Goal: Task Accomplishment & Management: Complete application form

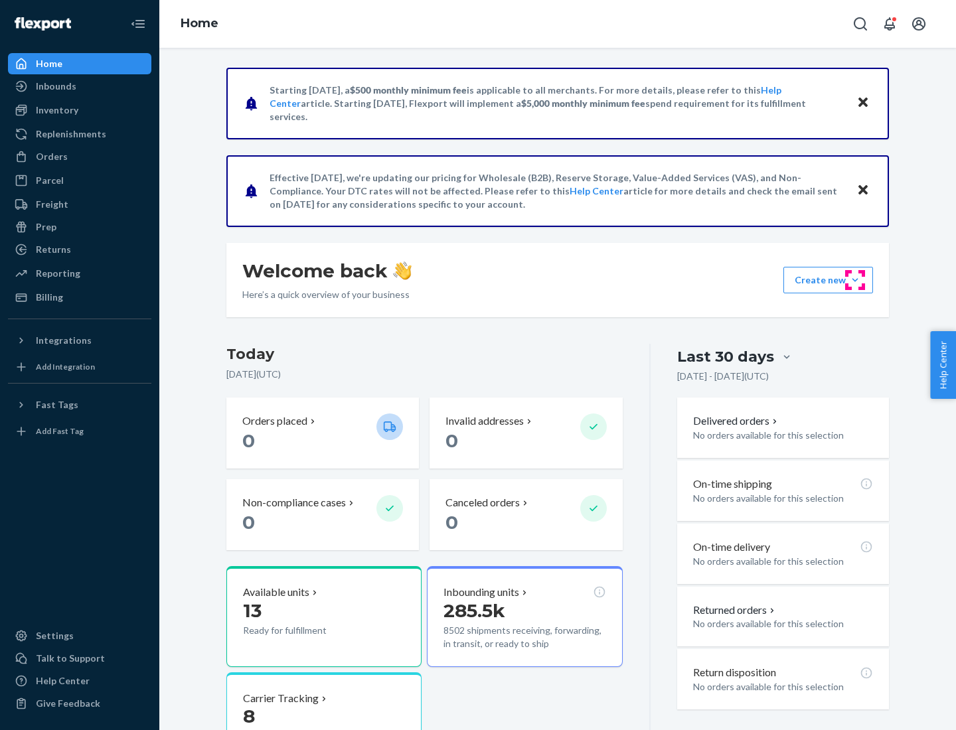
click at [855, 280] on button "Create new Create new inbound Create new order Create new product" at bounding box center [829, 280] width 90 height 27
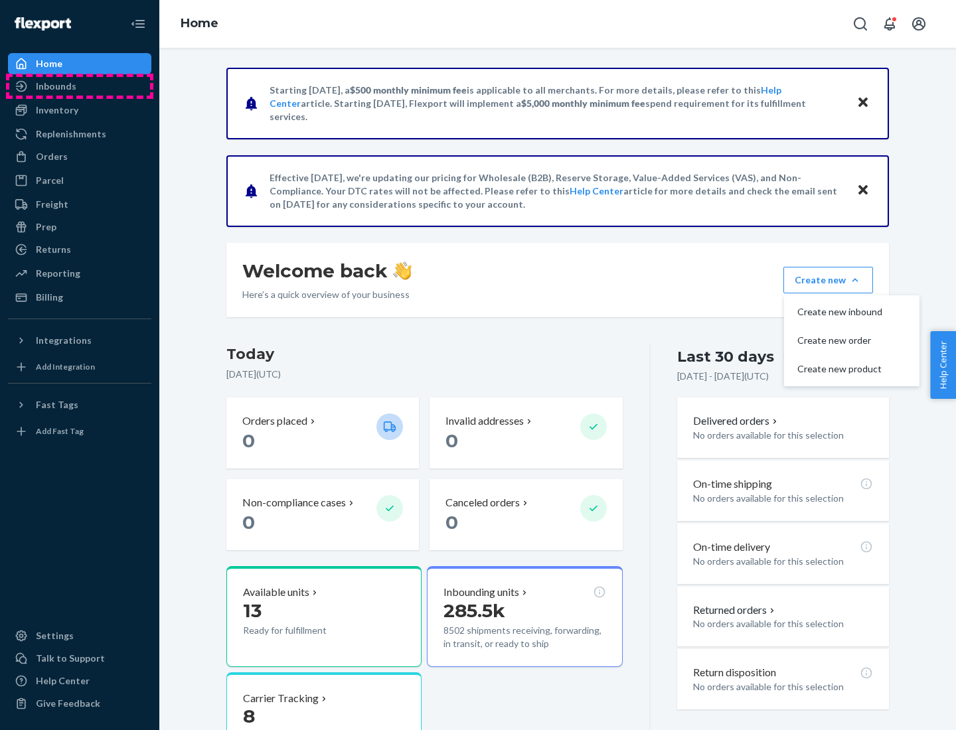
click at [80, 86] on div "Inbounds" at bounding box center [79, 86] width 141 height 19
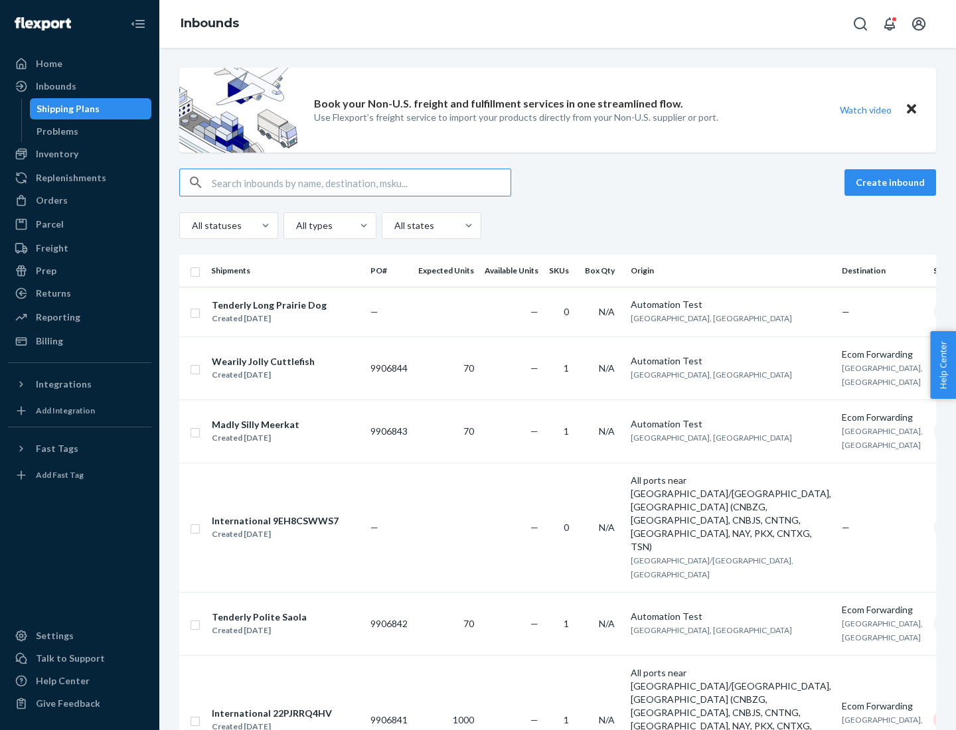
click at [892, 183] on button "Create inbound" at bounding box center [891, 182] width 92 height 27
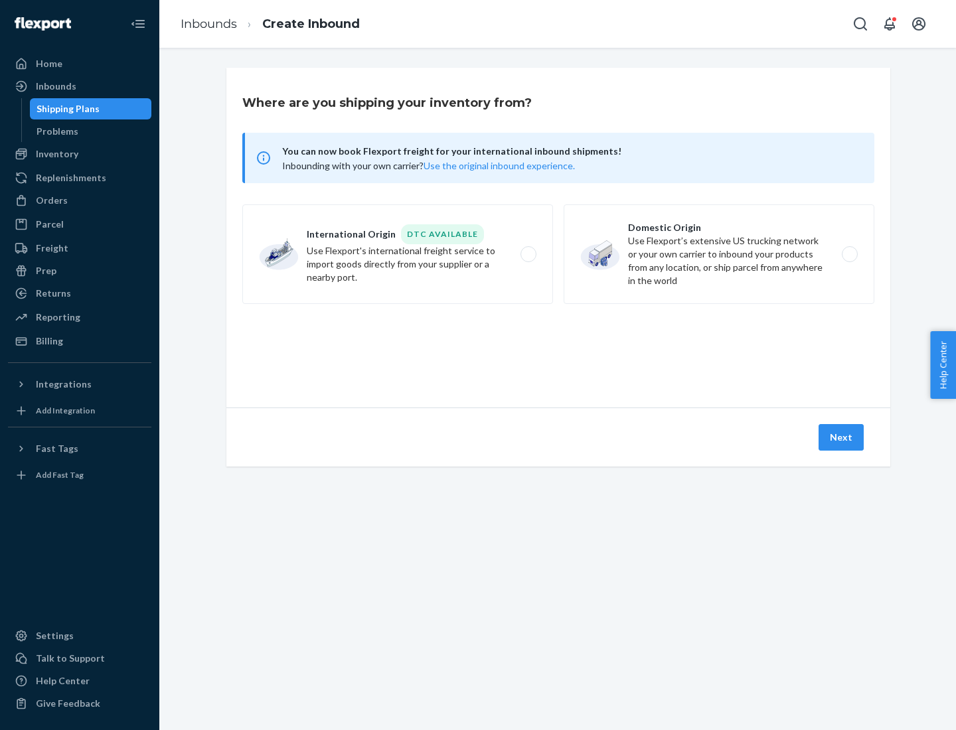
click at [719, 254] on label "Domestic Origin Use Flexport’s extensive US trucking network or your own carrie…" at bounding box center [719, 255] width 311 height 100
click at [849, 254] on input "Domestic Origin Use Flexport’s extensive US trucking network or your own carrie…" at bounding box center [853, 254] width 9 height 9
radio input "true"
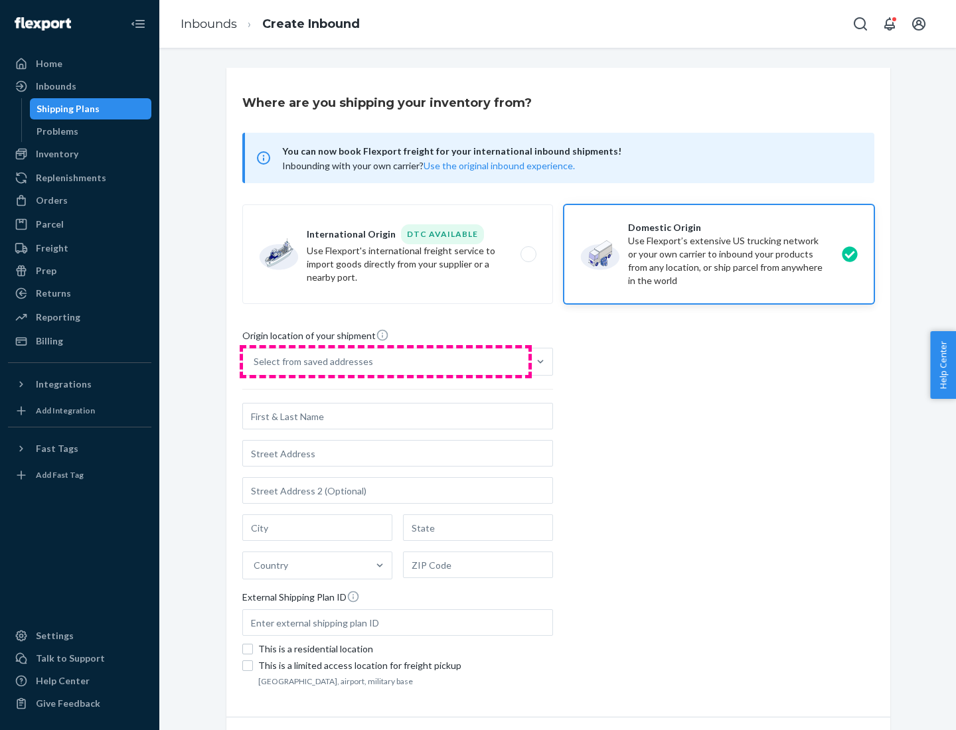
click at [386, 362] on div "Select from saved addresses" at bounding box center [386, 362] width 286 height 27
click at [255, 362] on input "Select from saved addresses" at bounding box center [254, 361] width 1 height 13
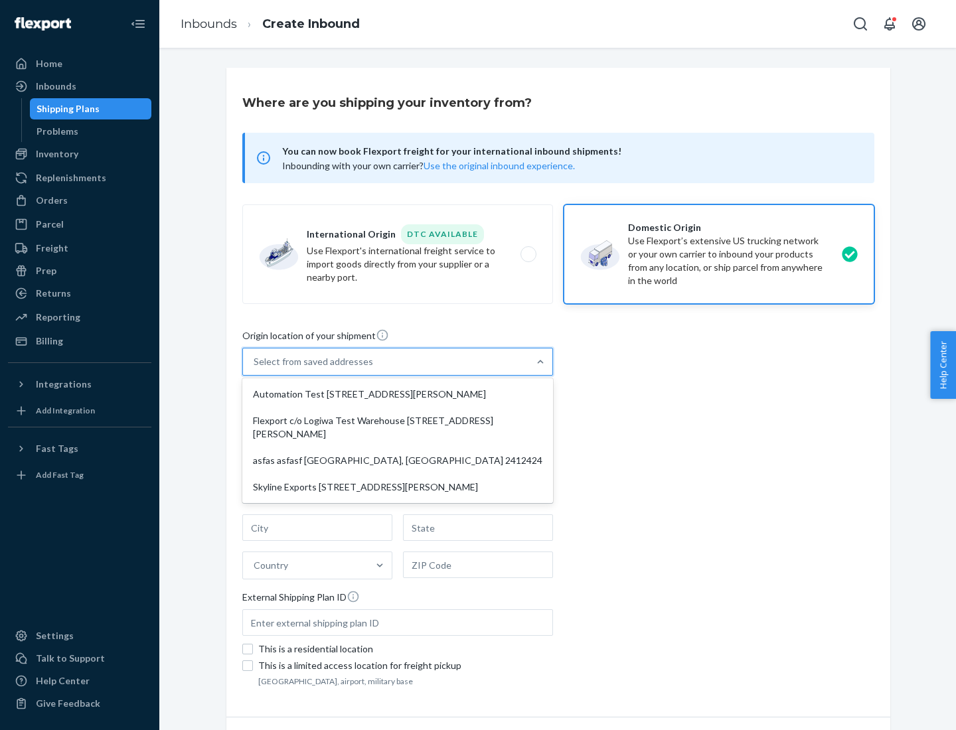
scroll to position [5, 0]
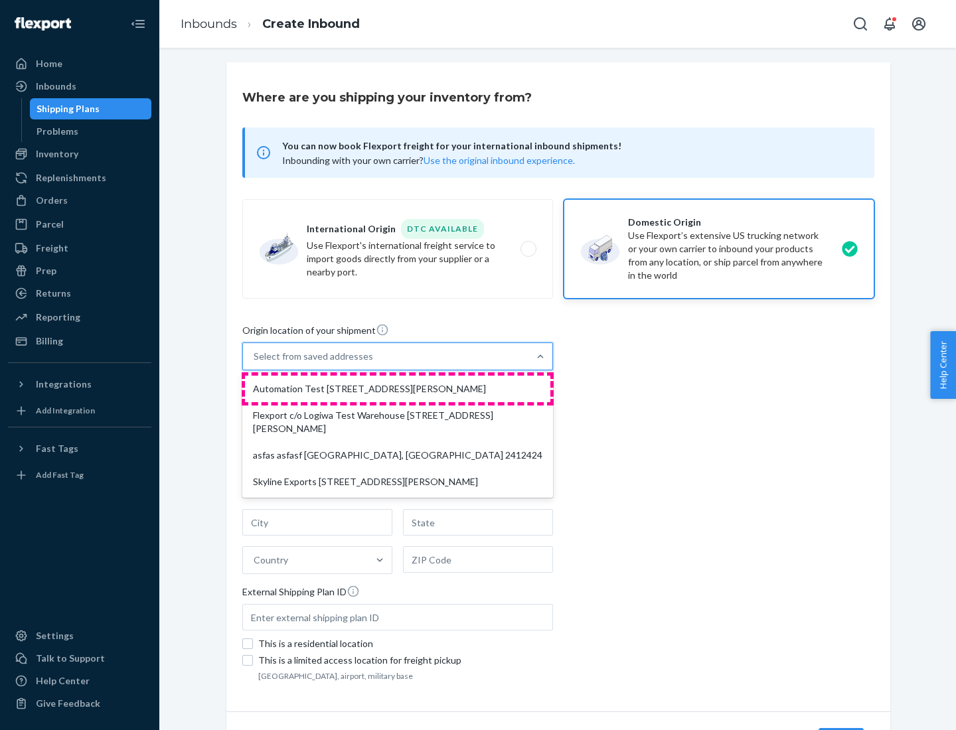
click at [398, 389] on div "Automation Test [STREET_ADDRESS][PERSON_NAME]" at bounding box center [397, 389] width 305 height 27
click at [255, 363] on input "option Automation Test [STREET_ADDRESS][PERSON_NAME] focused, 1 of 4. 4 results…" at bounding box center [254, 356] width 1 height 13
type input "Automation Test"
type input "9th Floor"
type input "[GEOGRAPHIC_DATA]"
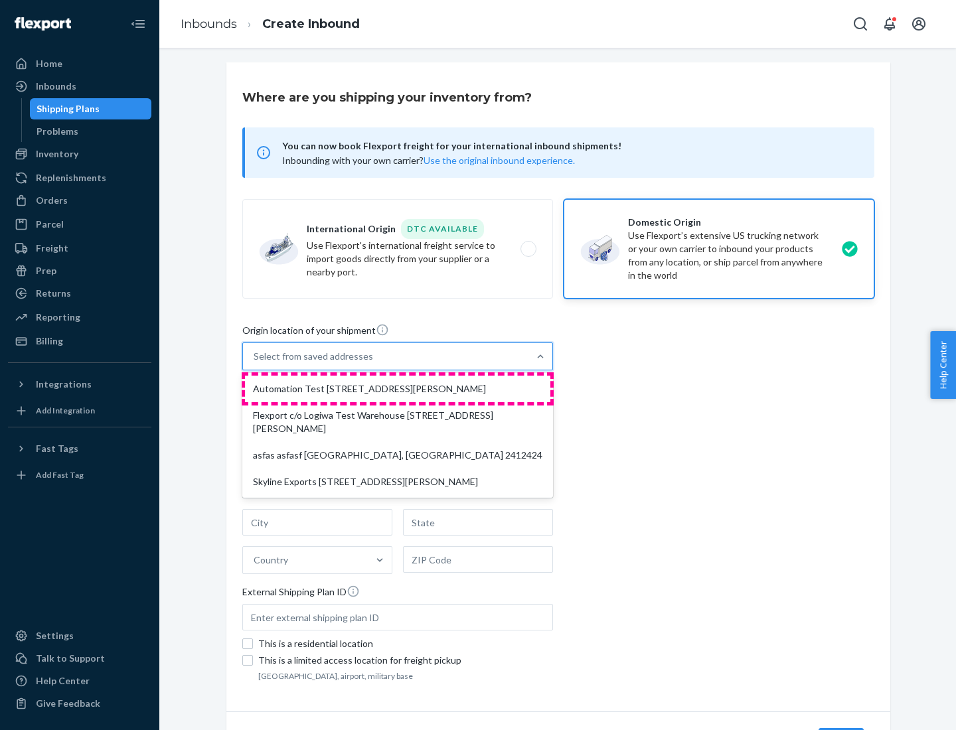
type input "CA"
type input "94104"
type input "[STREET_ADDRESS][PERSON_NAME]"
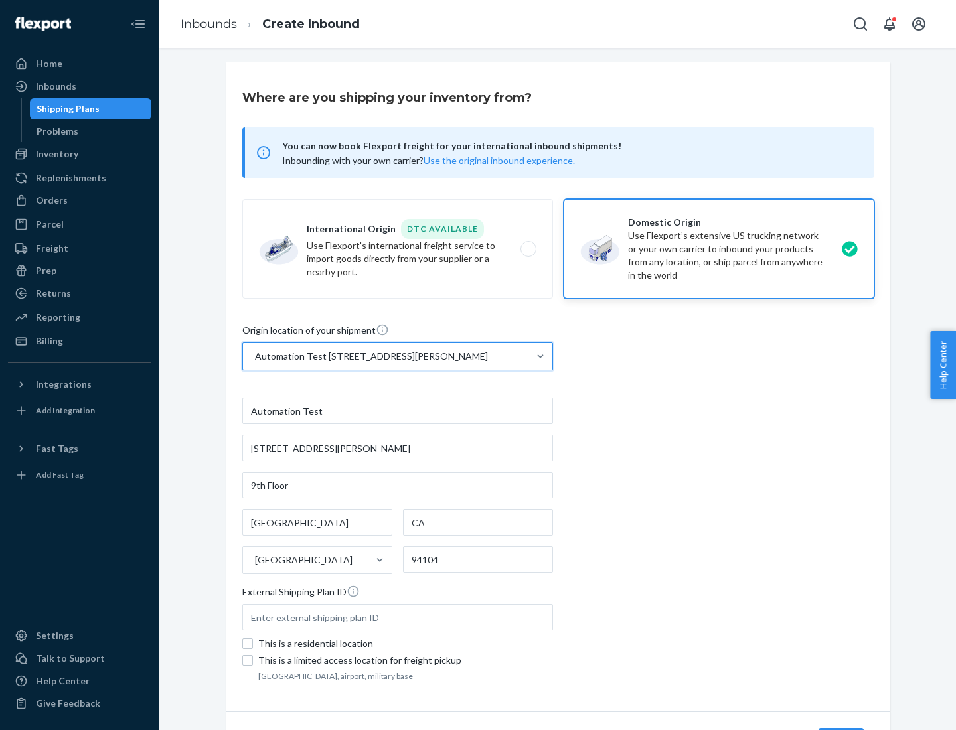
scroll to position [78, 0]
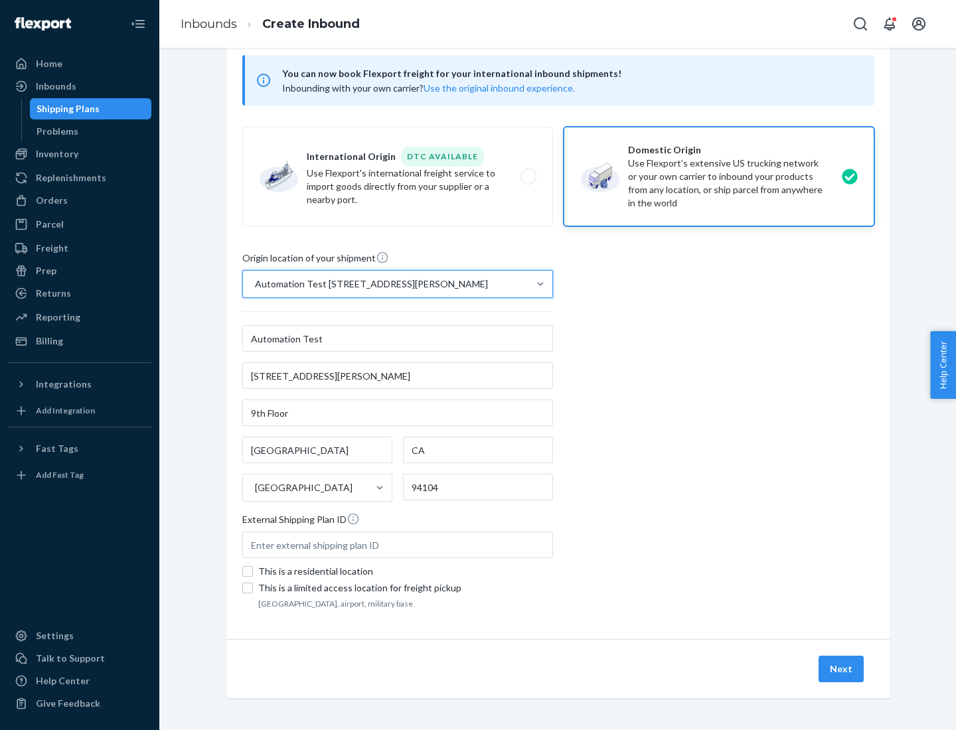
click at [842, 669] on button "Next" at bounding box center [841, 669] width 45 height 27
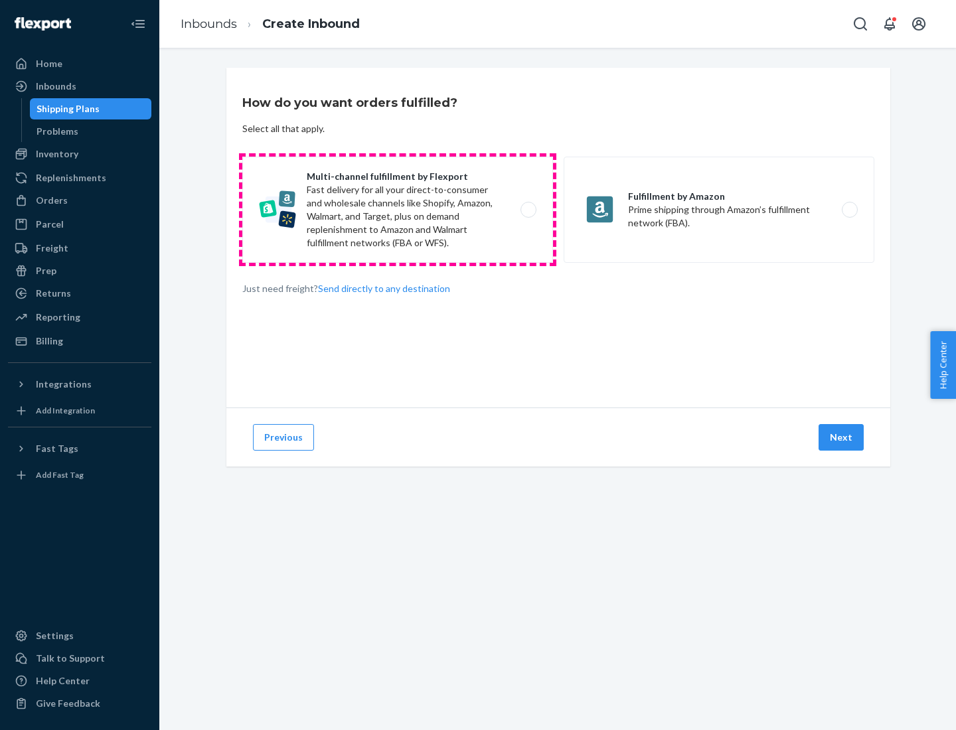
click at [398, 210] on label "Multi-channel fulfillment by Flexport Fast delivery for all your direct-to-cons…" at bounding box center [397, 210] width 311 height 106
click at [528, 210] on input "Multi-channel fulfillment by Flexport Fast delivery for all your direct-to-cons…" at bounding box center [532, 210] width 9 height 9
radio input "true"
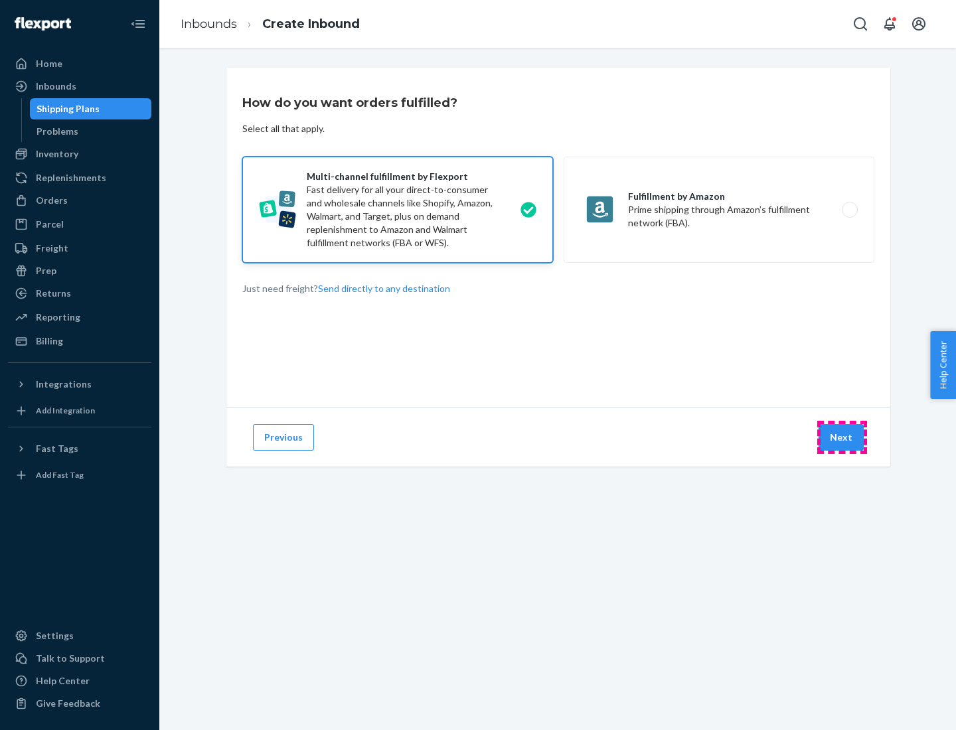
click at [842, 438] on button "Next" at bounding box center [841, 437] width 45 height 27
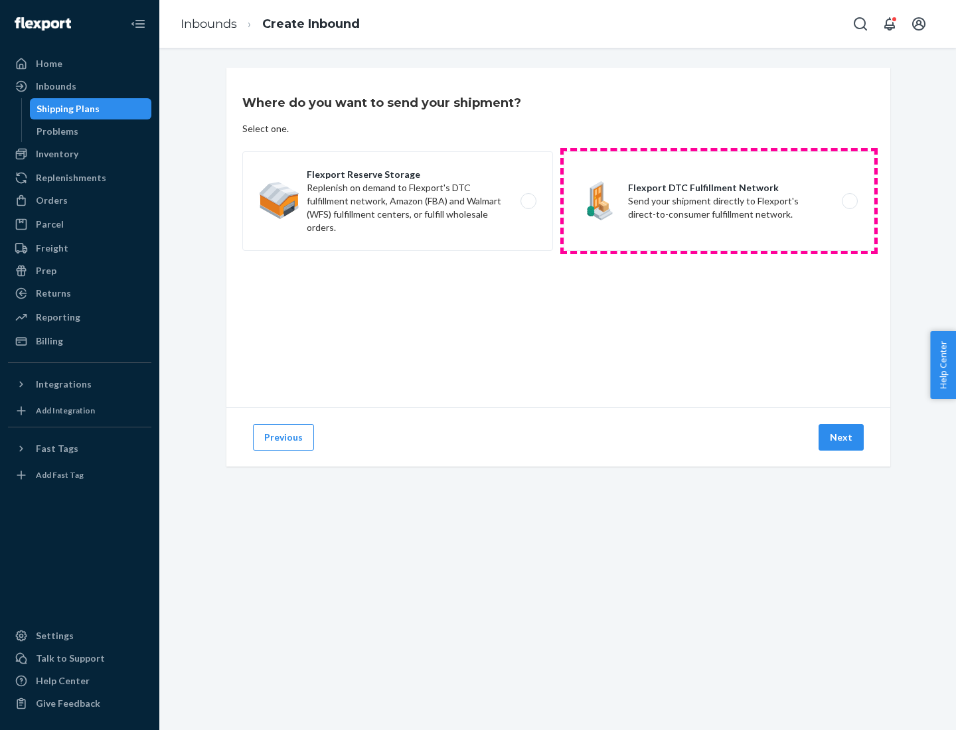
click at [719, 201] on label "Flexport DTC Fulfillment Network Send your shipment directly to Flexport's dire…" at bounding box center [719, 201] width 311 height 100
click at [849, 201] on input "Flexport DTC Fulfillment Network Send your shipment directly to Flexport's dire…" at bounding box center [853, 201] width 9 height 9
radio input "true"
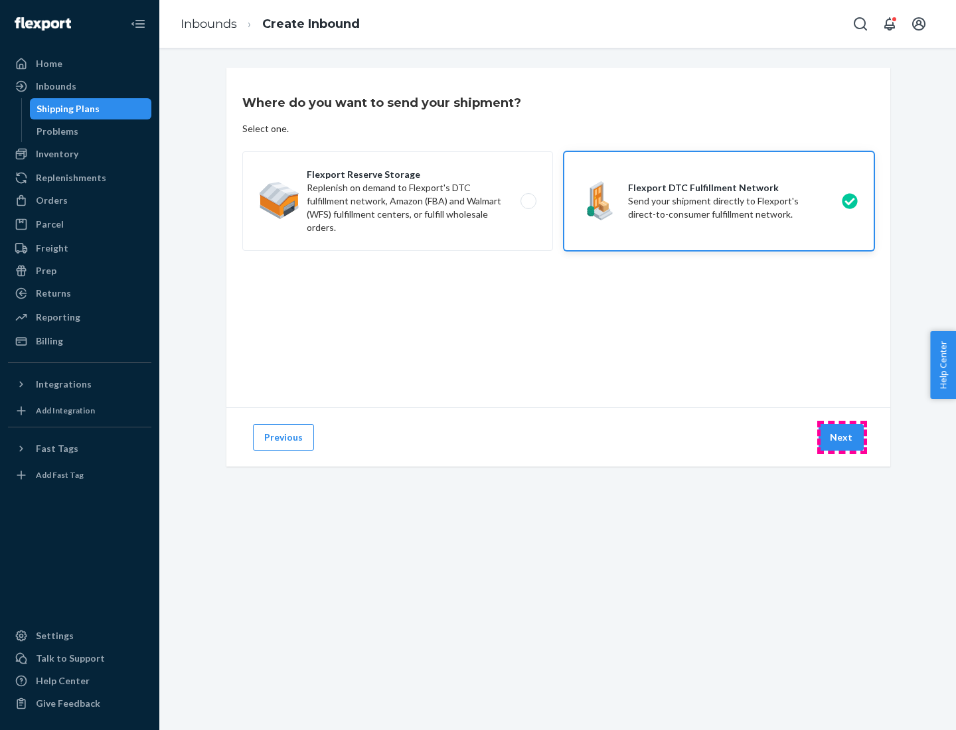
click at [842, 438] on button "Next" at bounding box center [841, 437] width 45 height 27
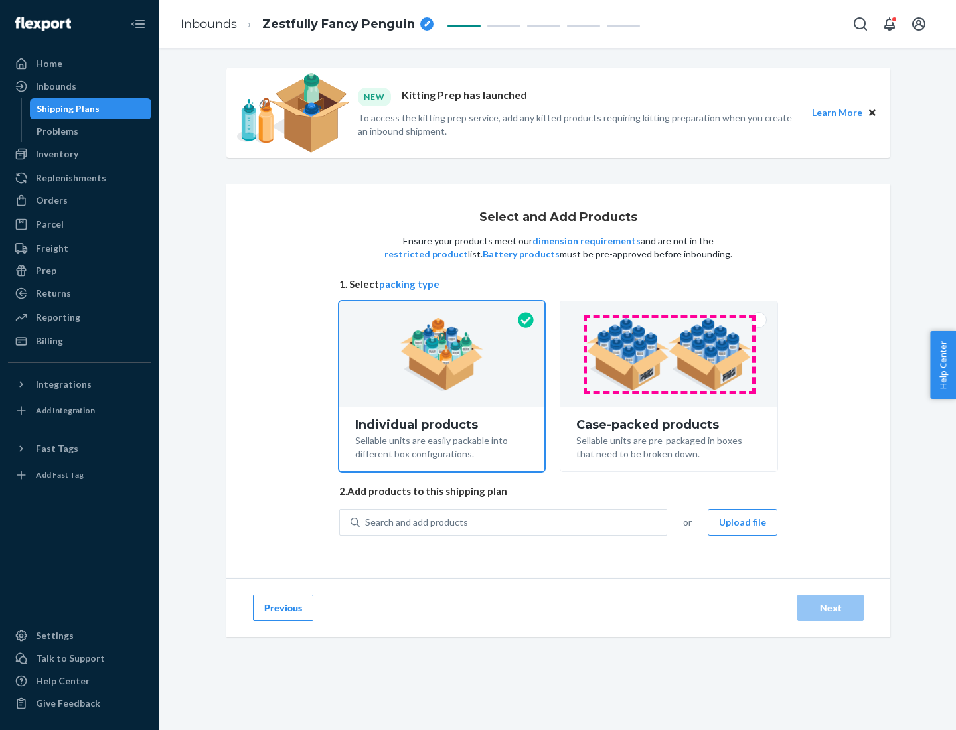
click at [669, 355] on img at bounding box center [668, 354] width 165 height 73
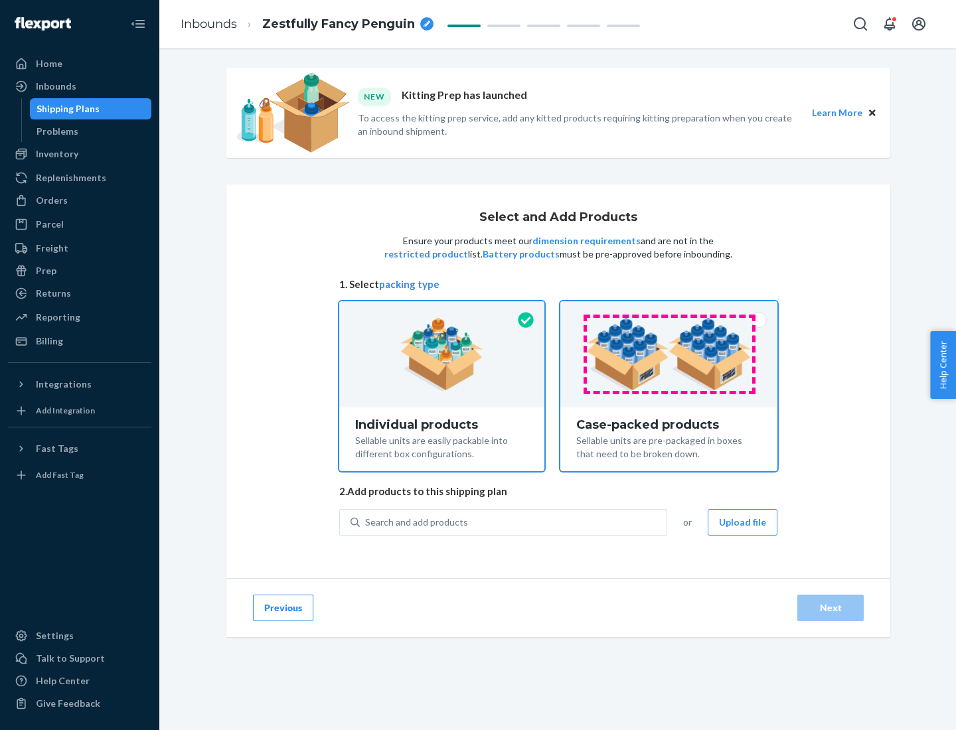
click at [669, 310] on input "Case-packed products Sellable units are pre-packaged in boxes that need to be b…" at bounding box center [669, 305] width 9 height 9
radio input "true"
radio input "false"
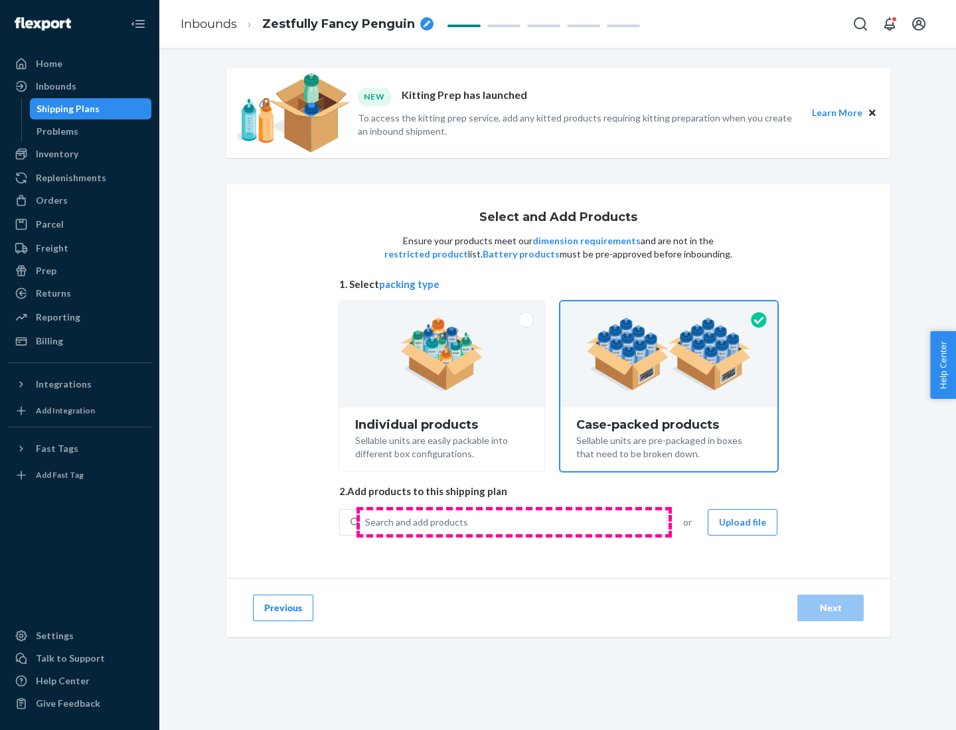
click at [514, 522] on div "Search and add products" at bounding box center [513, 523] width 307 height 24
click at [367, 522] on input "Search and add products" at bounding box center [365, 522] width 1 height 13
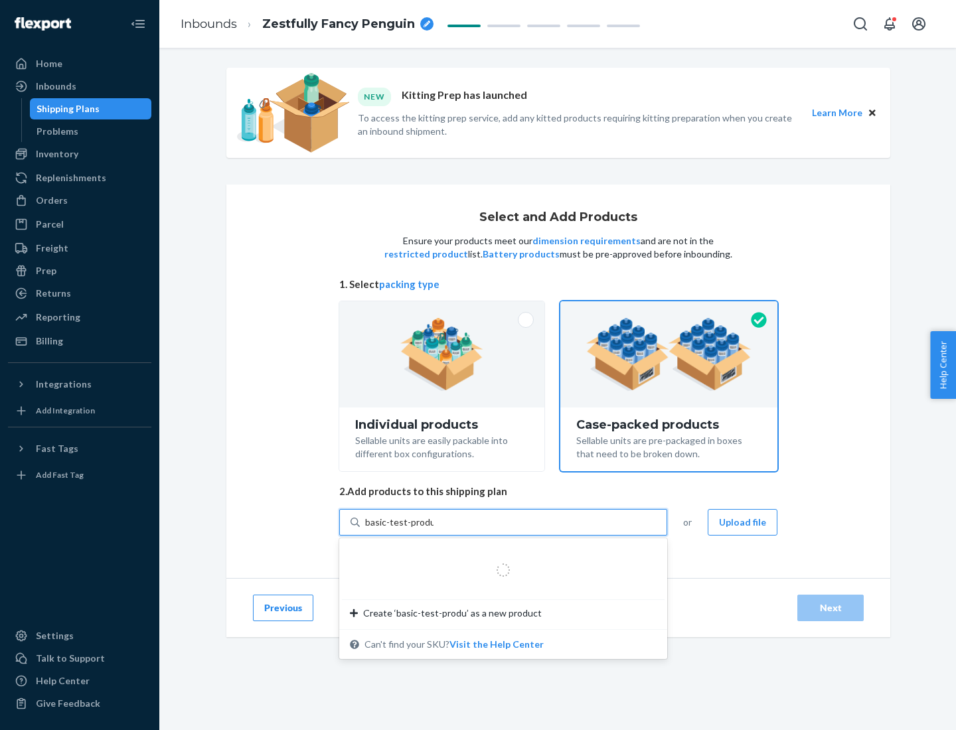
type input "basic-test-product-1"
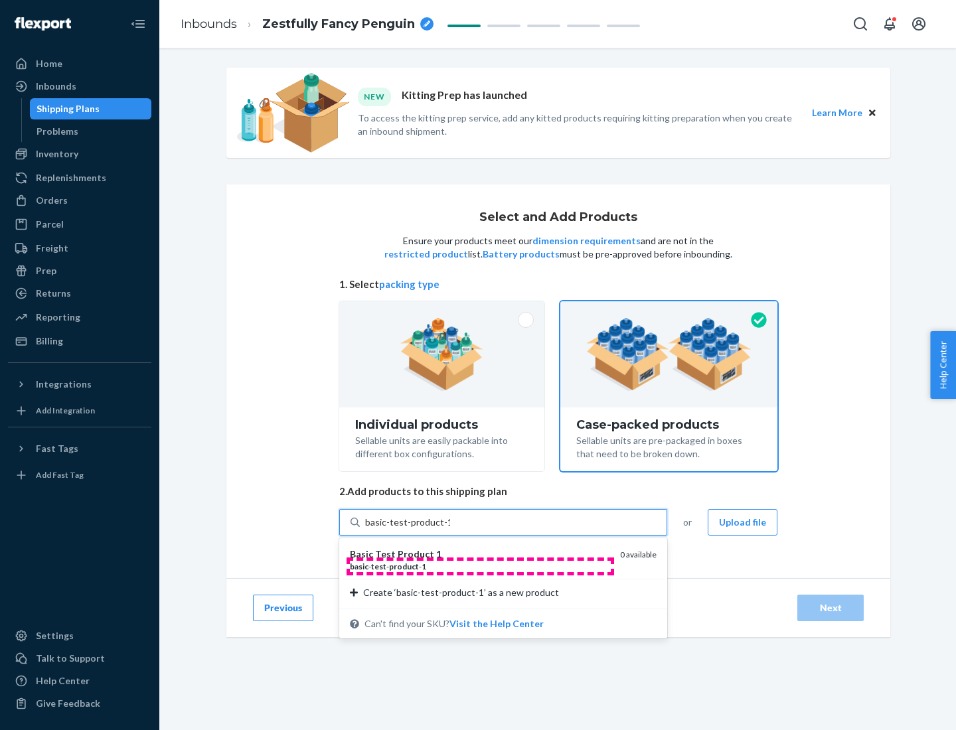
click at [480, 566] on div "basic - test - product - 1" at bounding box center [480, 566] width 260 height 11
click at [450, 529] on input "basic-test-product-1" at bounding box center [407, 522] width 85 height 13
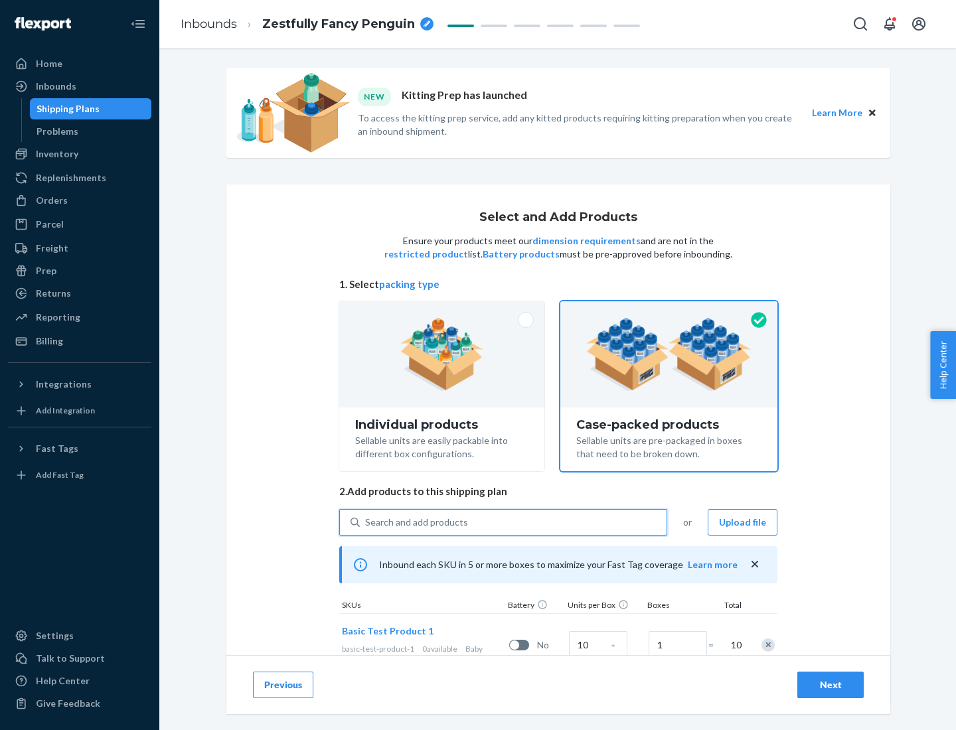
scroll to position [48, 0]
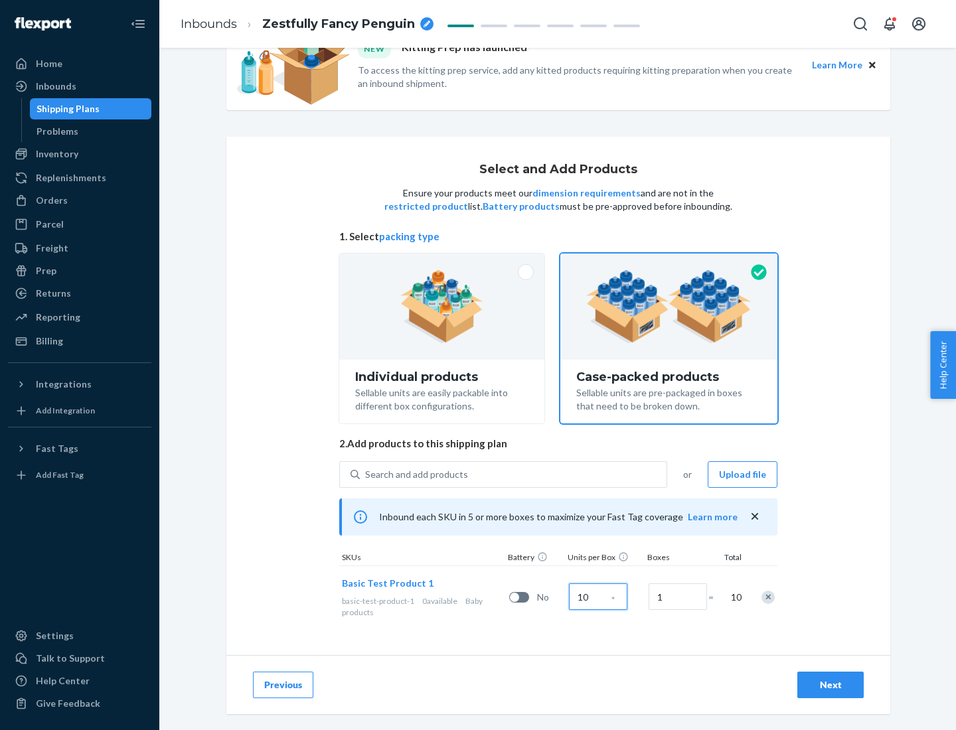
type input "10"
type input "7"
click at [831, 685] on div "Next" at bounding box center [831, 685] width 44 height 13
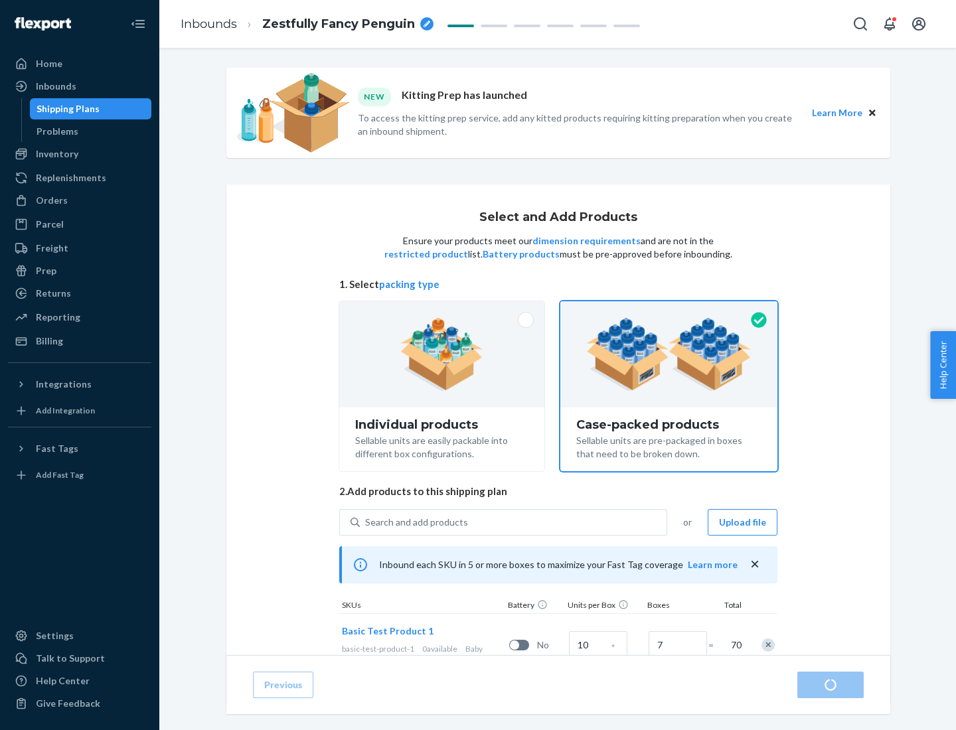
radio input "true"
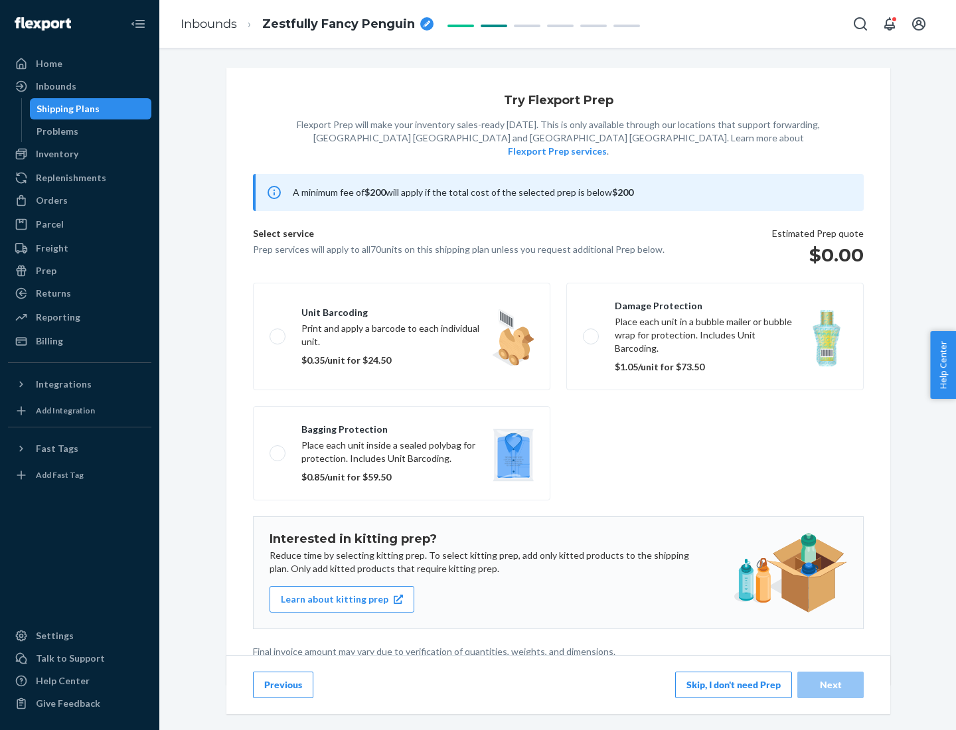
scroll to position [3, 0]
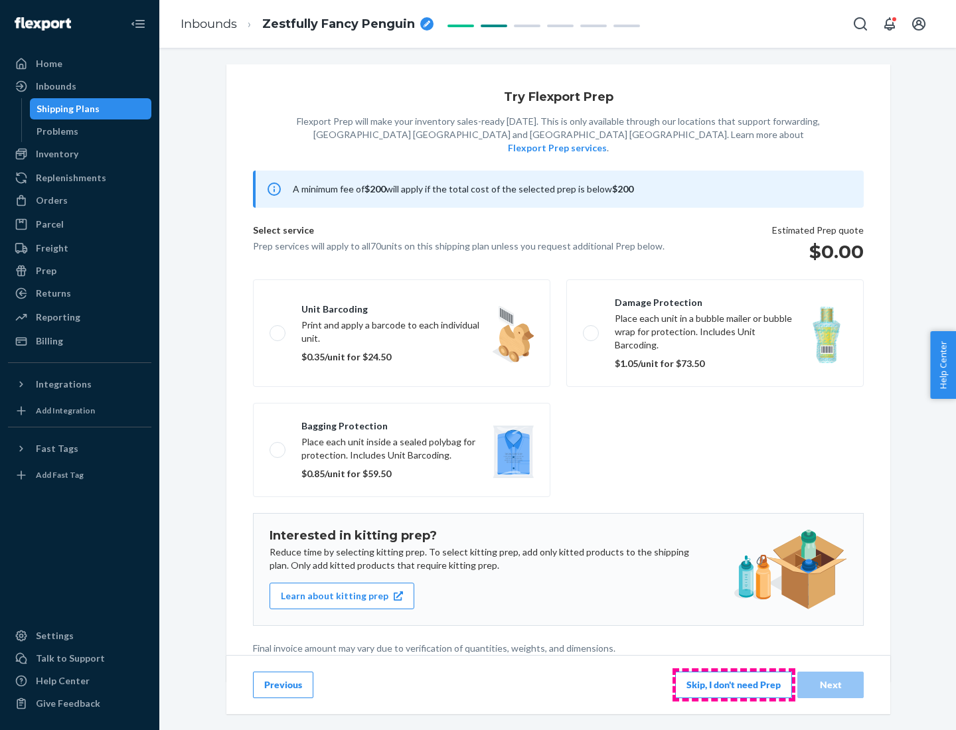
click at [734, 685] on button "Skip, I don't need Prep" at bounding box center [733, 685] width 117 height 27
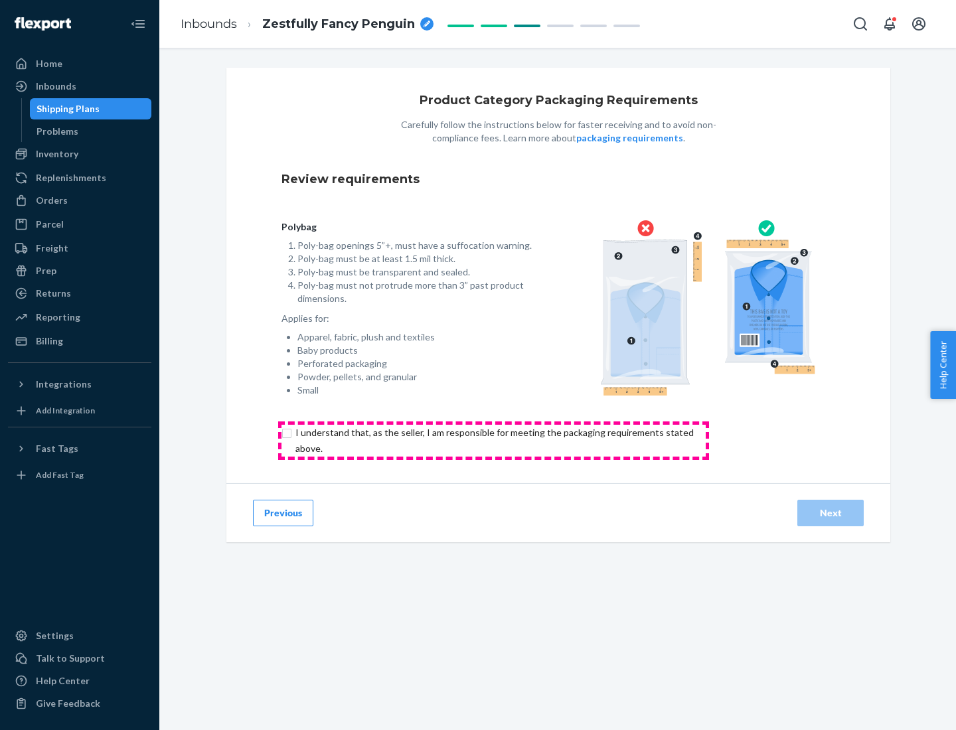
click at [493, 440] on input "checkbox" at bounding box center [503, 441] width 442 height 32
checkbox input "true"
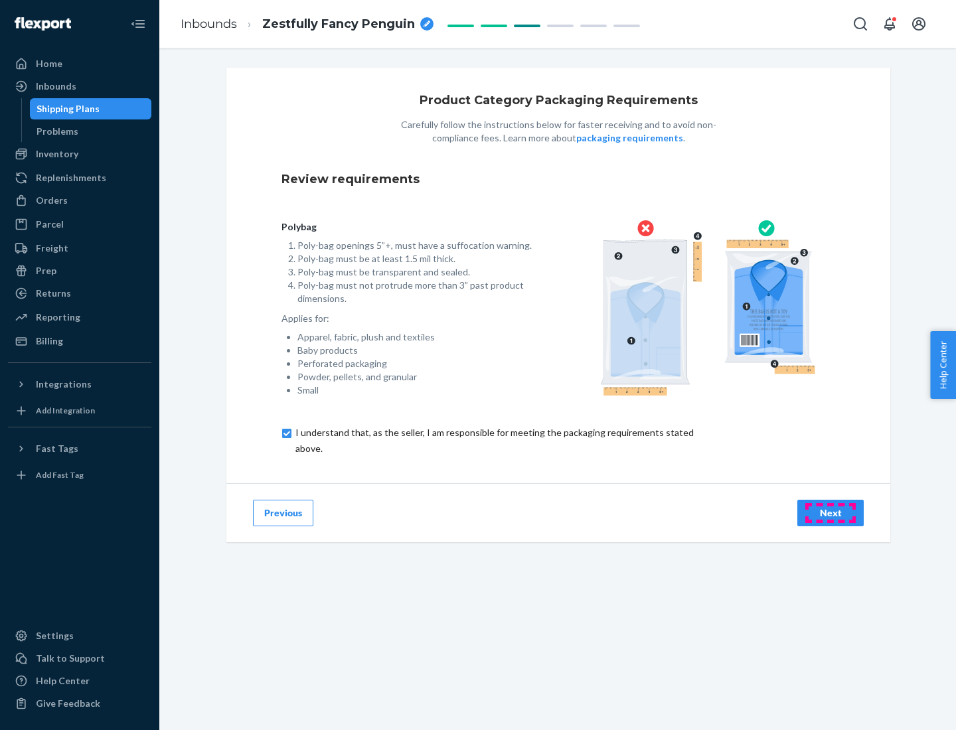
click at [831, 513] on div "Next" at bounding box center [831, 513] width 44 height 13
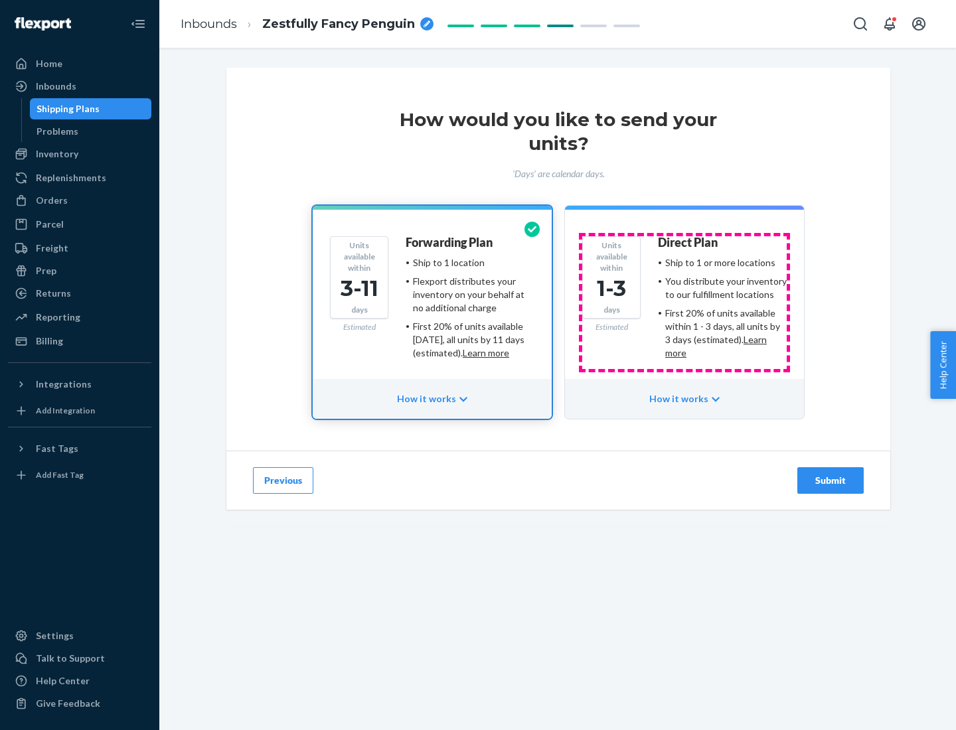
click at [685, 303] on ul "Ship to 1 or more locations You distribute your inventory to our fulfillment lo…" at bounding box center [722, 308] width 129 height 104
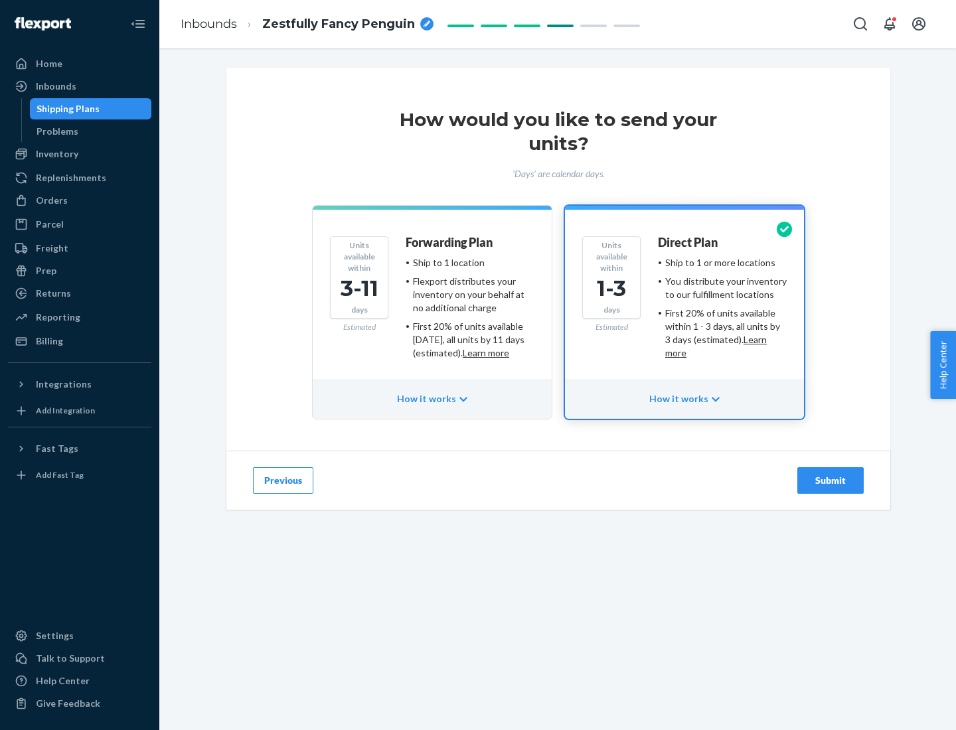
click at [831, 481] on div "Submit" at bounding box center [831, 480] width 44 height 13
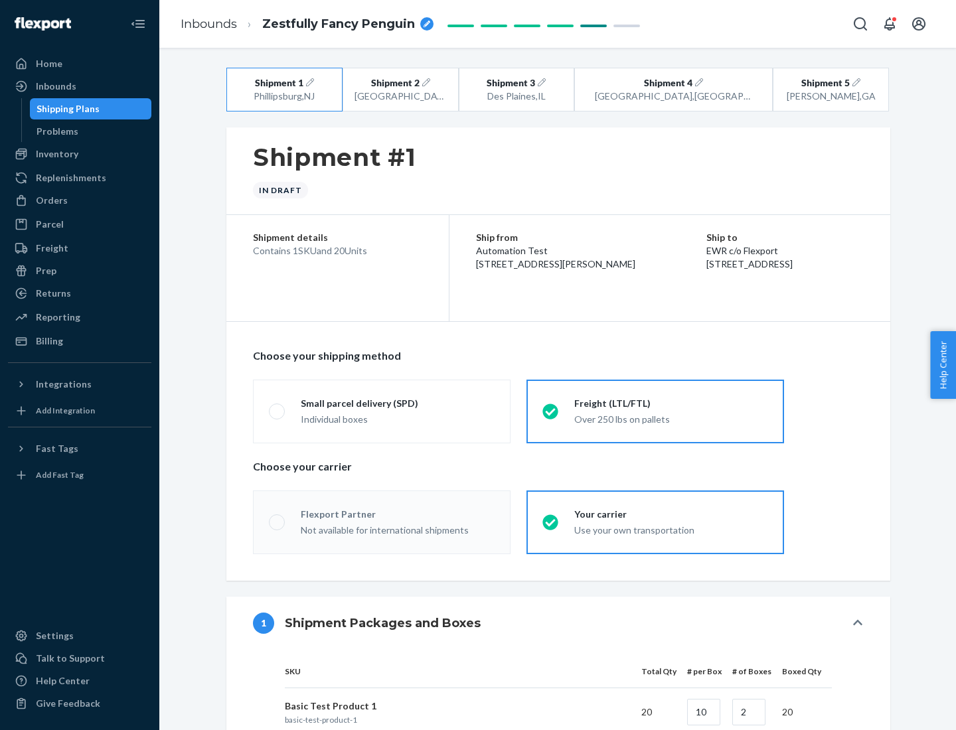
radio input "true"
radio input "false"
radio input "true"
radio input "false"
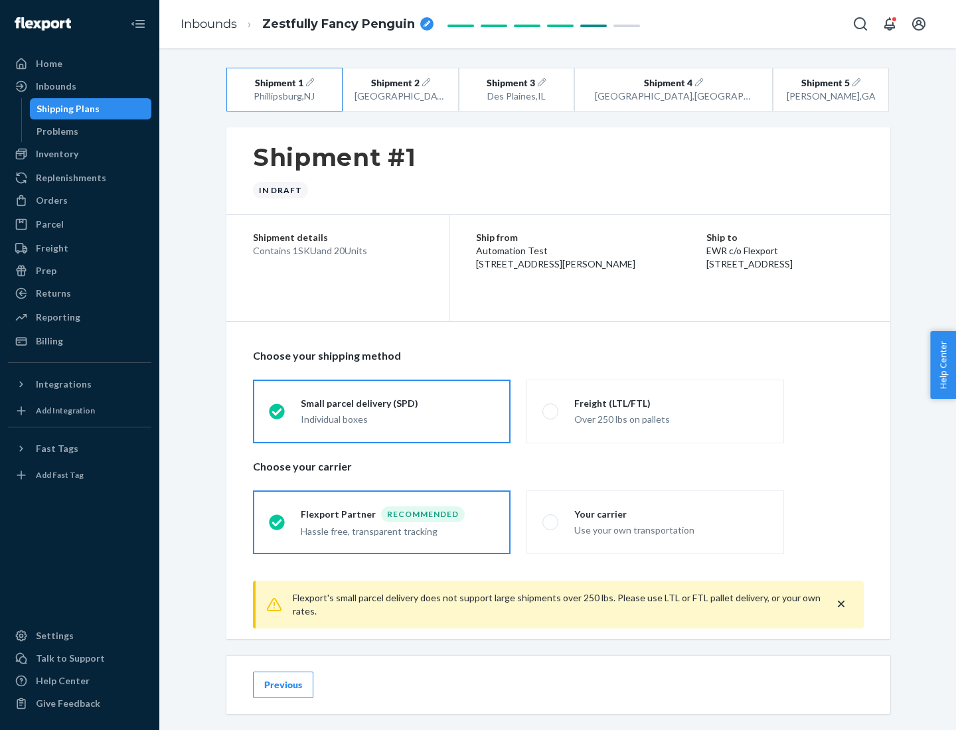
scroll to position [15, 0]
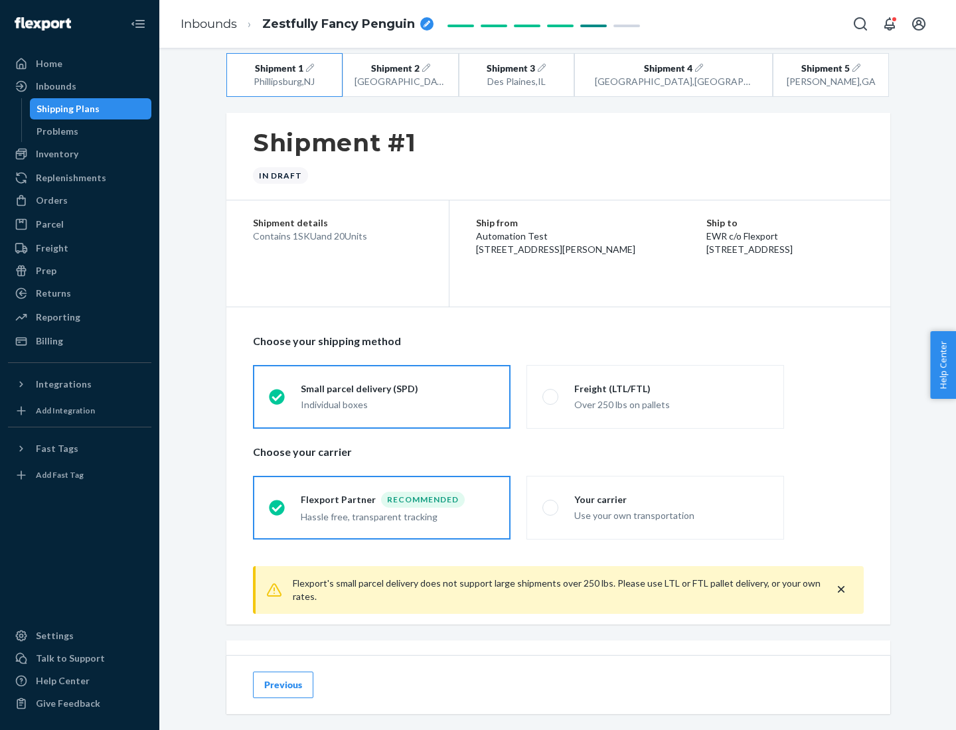
click at [671, 388] on div "Freight (LTL/FTL)" at bounding box center [671, 388] width 194 height 13
click at [551, 392] on input "Freight (LTL/FTL) Over 250 lbs on pallets" at bounding box center [546, 396] width 9 height 9
radio input "true"
radio input "false"
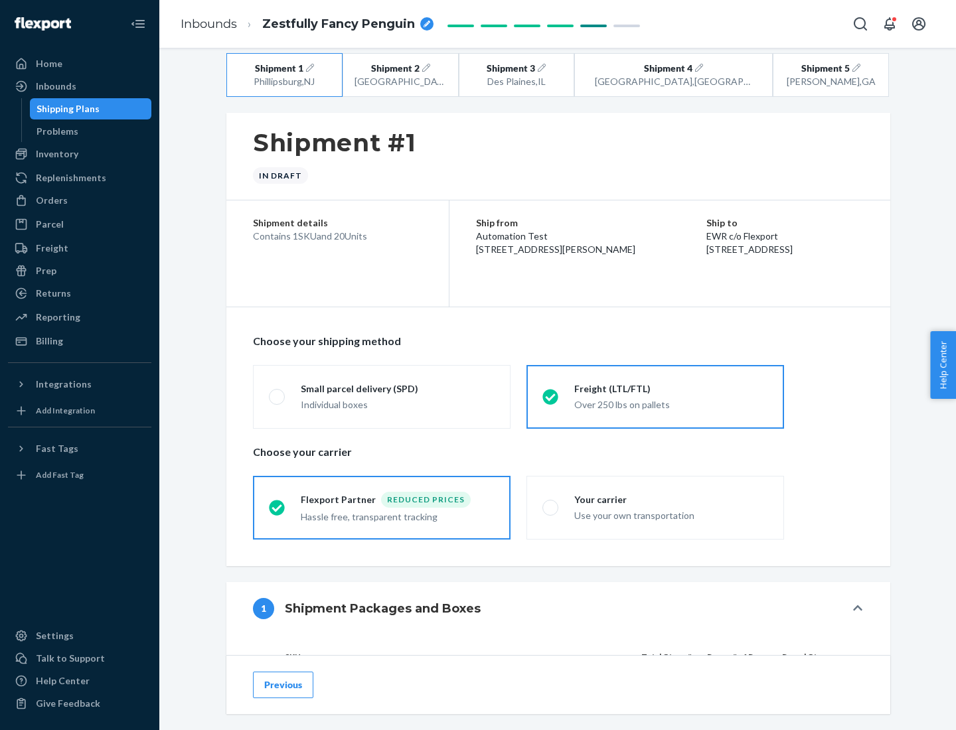
scroll to position [125, 0]
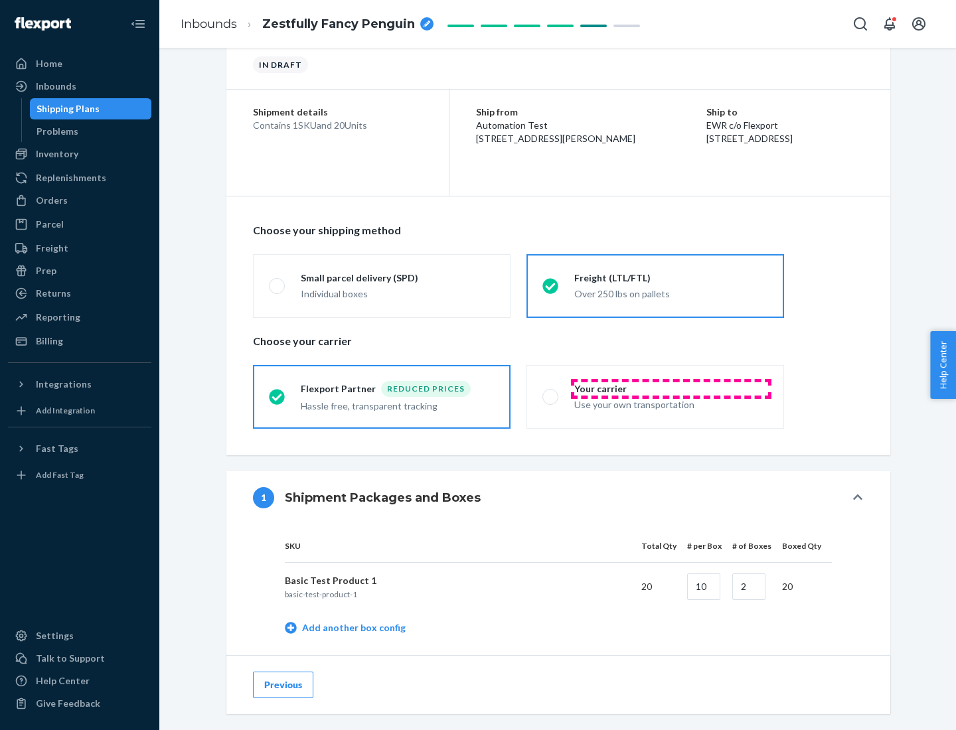
click at [671, 388] on div "Your carrier" at bounding box center [671, 388] width 194 height 13
click at [551, 392] on input "Your carrier Use your own transportation" at bounding box center [546, 396] width 9 height 9
radio input "true"
radio input "false"
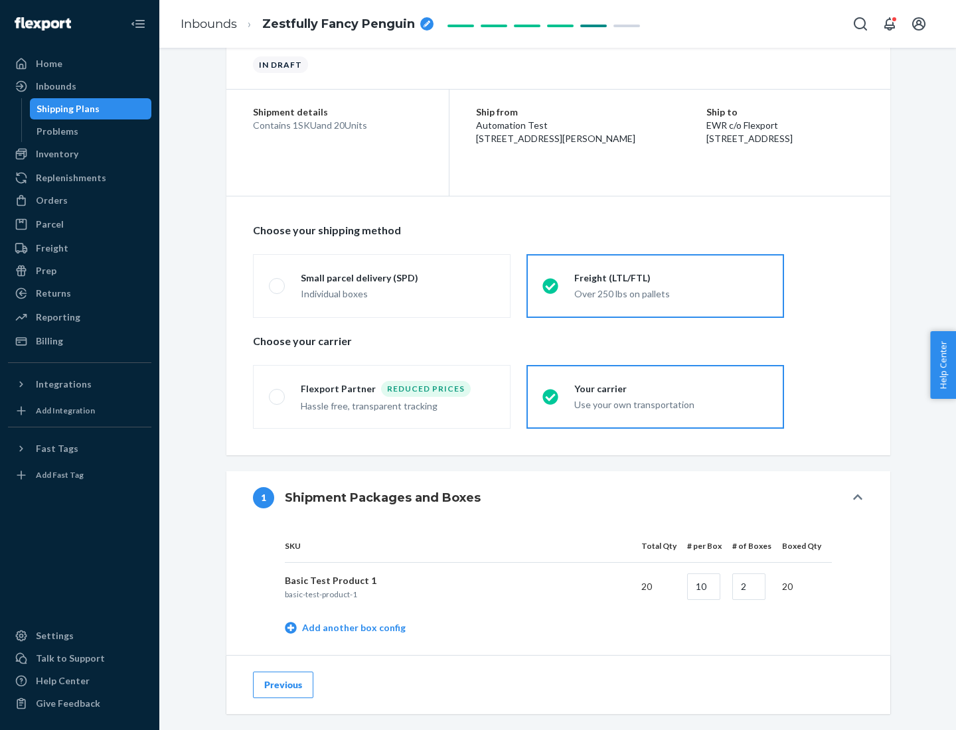
scroll to position [420, 0]
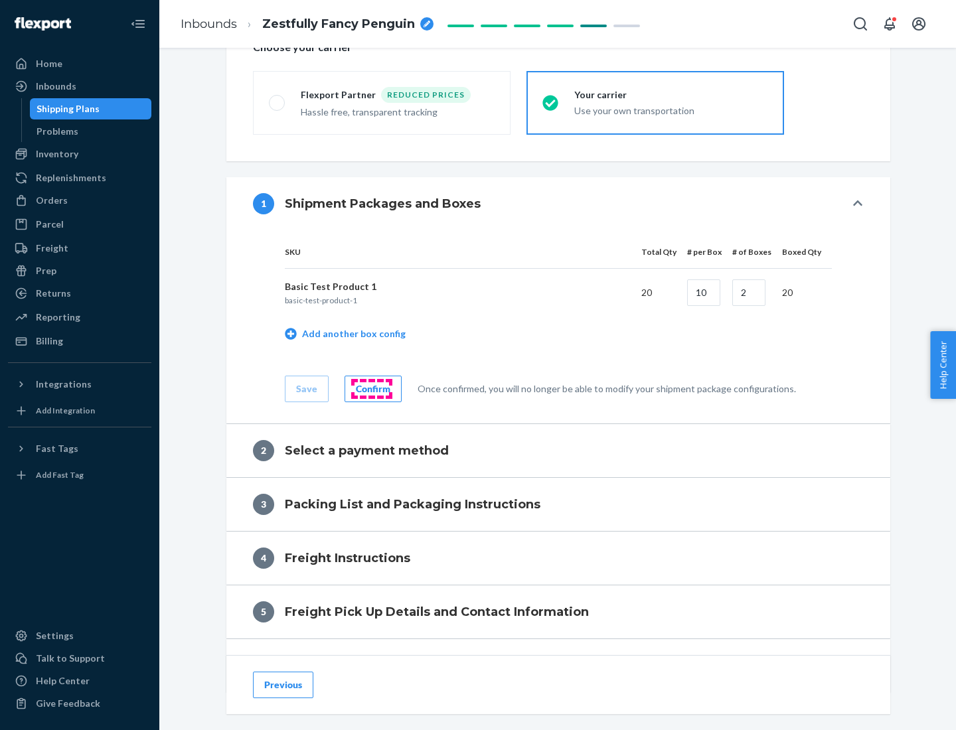
click at [371, 388] on div "Confirm" at bounding box center [373, 388] width 35 height 13
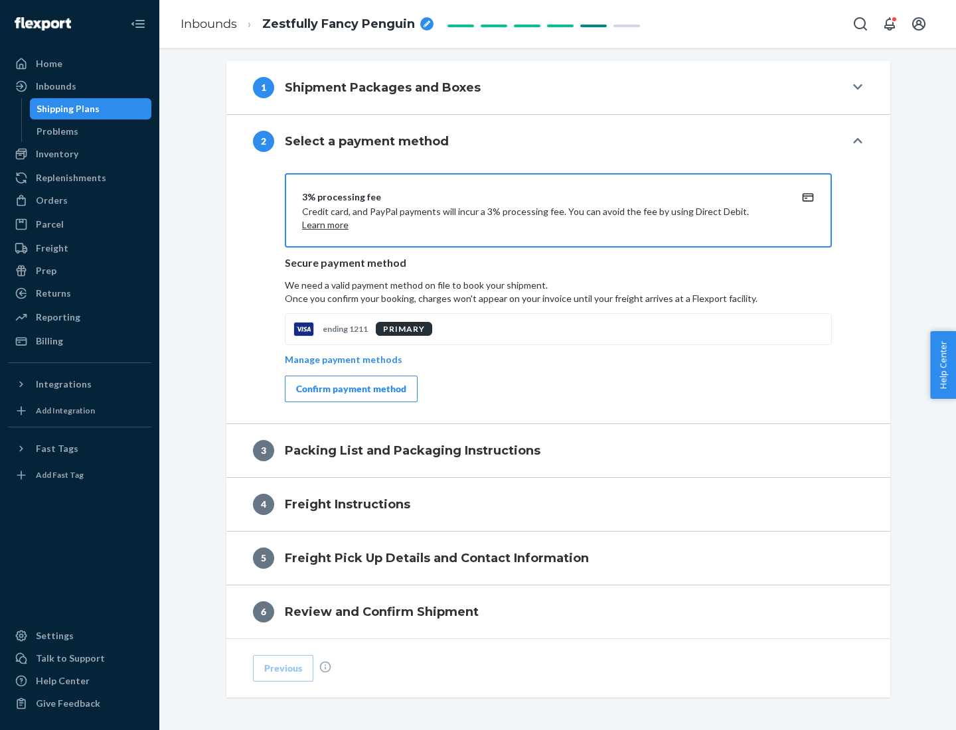
click at [350, 389] on div "Confirm payment method" at bounding box center [351, 388] width 110 height 13
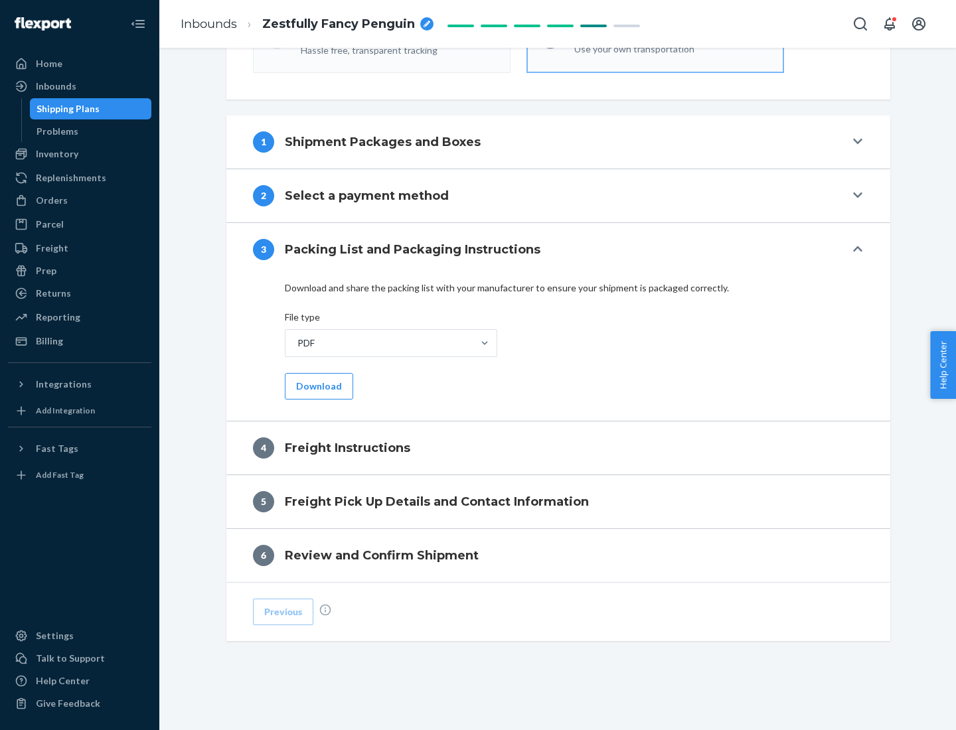
scroll to position [479, 0]
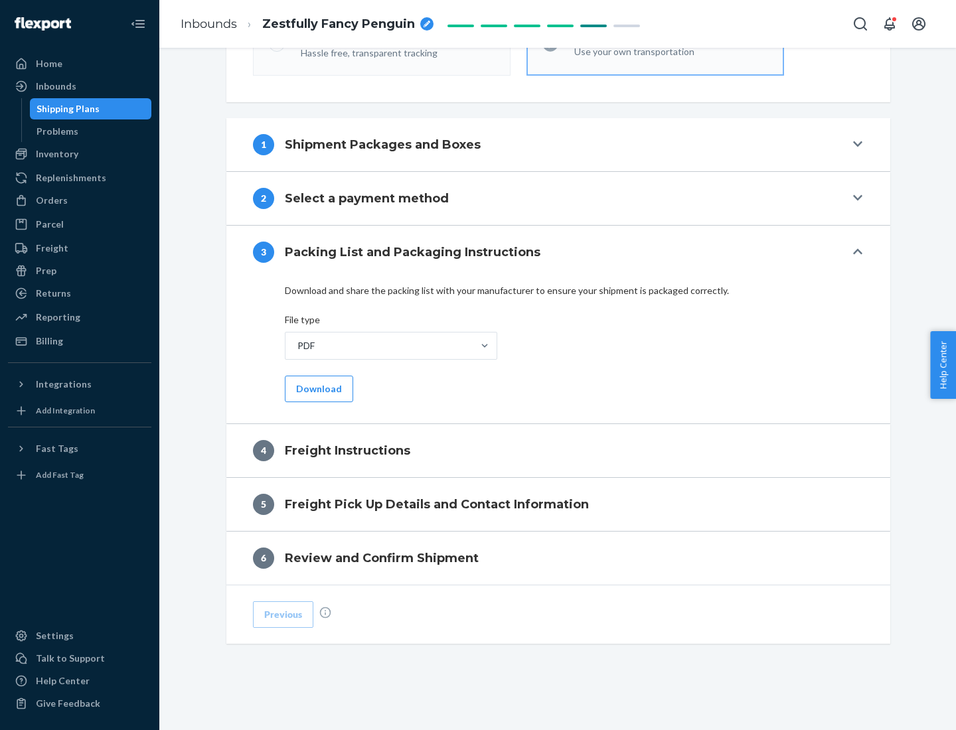
click at [317, 388] on button "Download" at bounding box center [319, 389] width 68 height 27
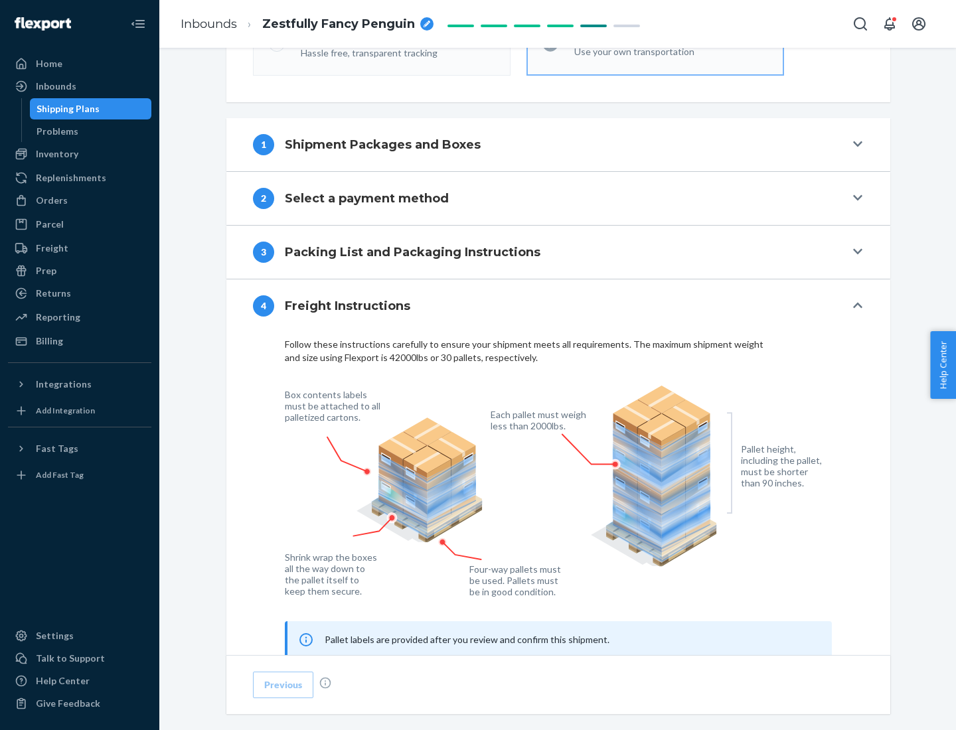
scroll to position [803, 0]
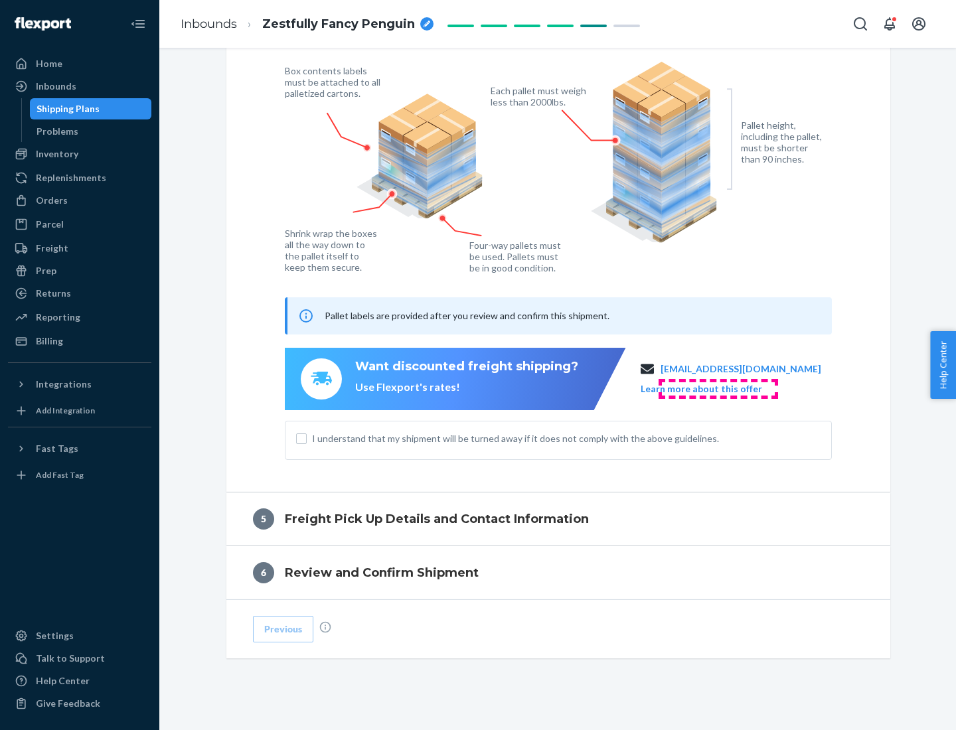
click at [718, 388] on button "Learn more about this offer" at bounding box center [702, 388] width 122 height 13
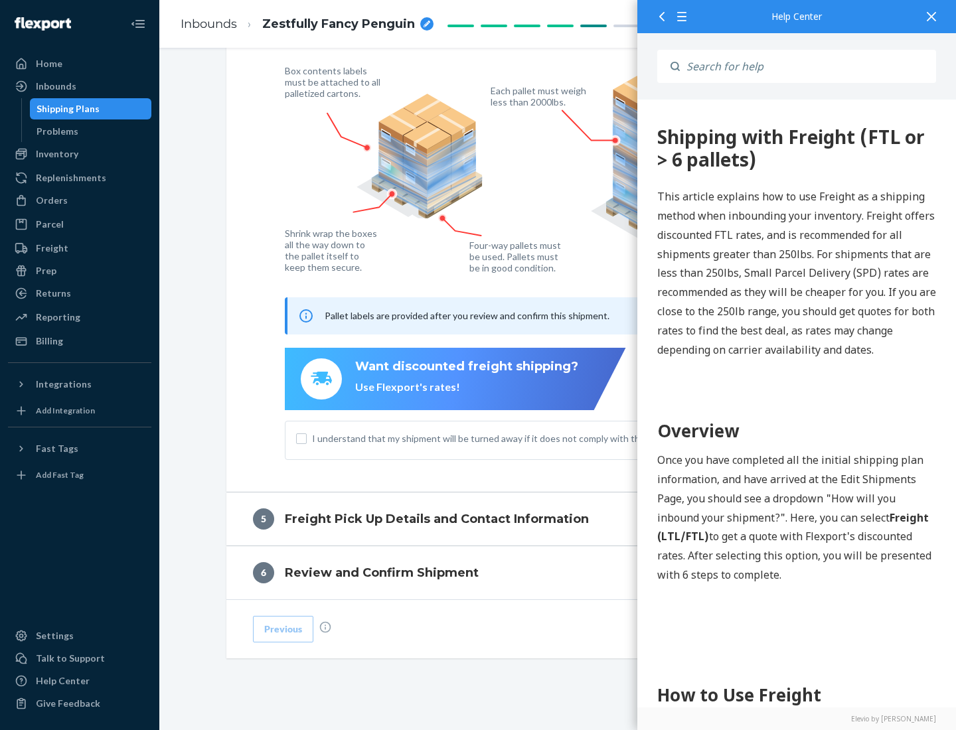
scroll to position [0, 0]
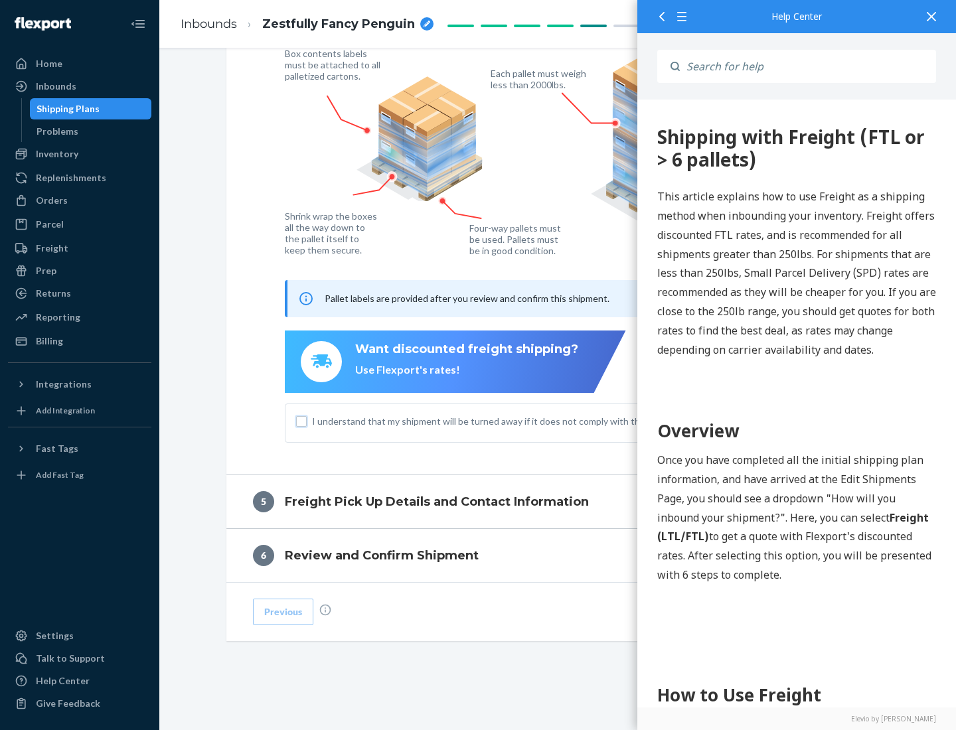
click at [301, 421] on input "I understand that my shipment will be turned away if it does not comply with th…" at bounding box center [301, 421] width 11 height 11
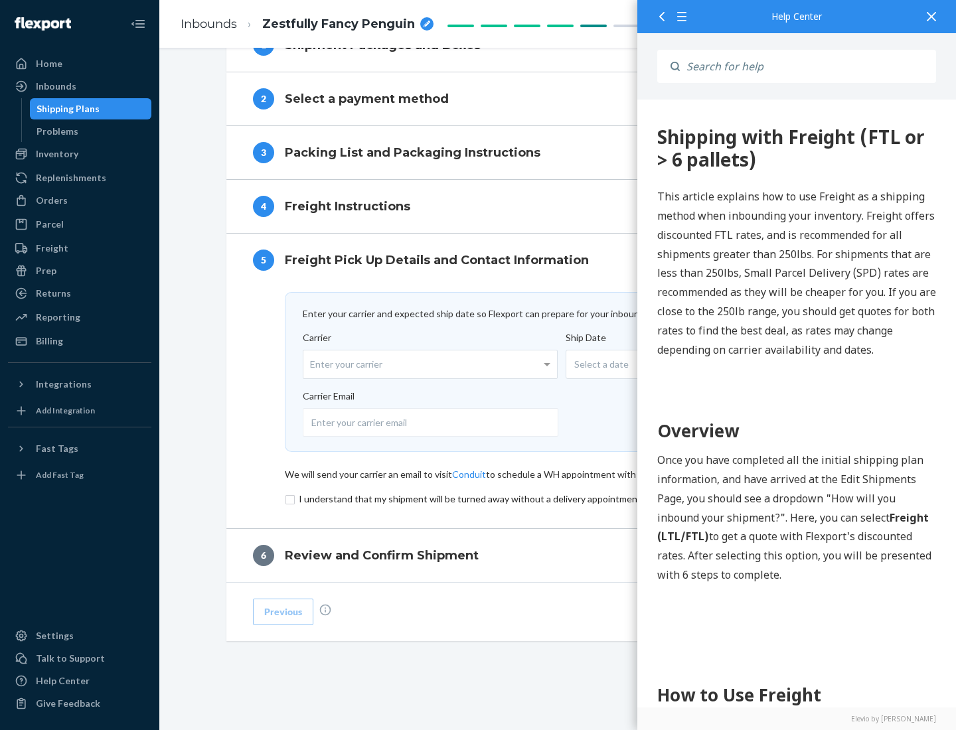
scroll to position [578, 0]
click at [558, 499] on input "checkbox" at bounding box center [558, 499] width 547 height 16
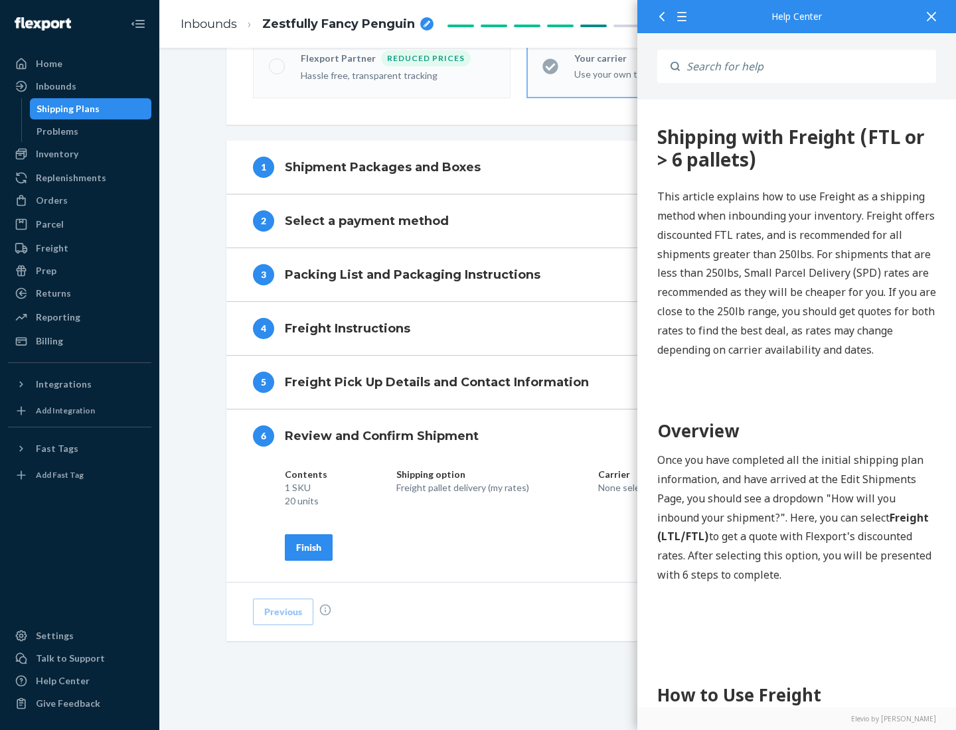
scroll to position [456, 0]
click at [309, 547] on div "Finish" at bounding box center [308, 547] width 25 height 13
